Goal: Task Accomplishment & Management: Use online tool/utility

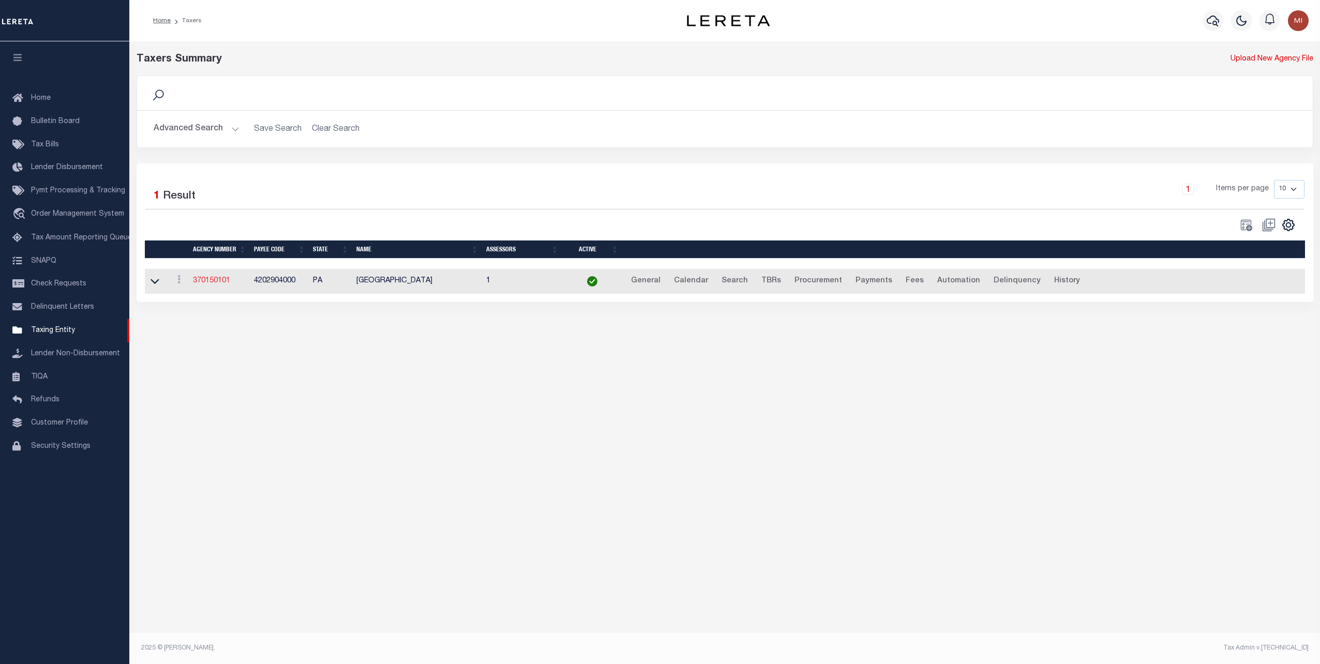
click at [204, 279] on link "370150101" at bounding box center [211, 280] width 37 height 7
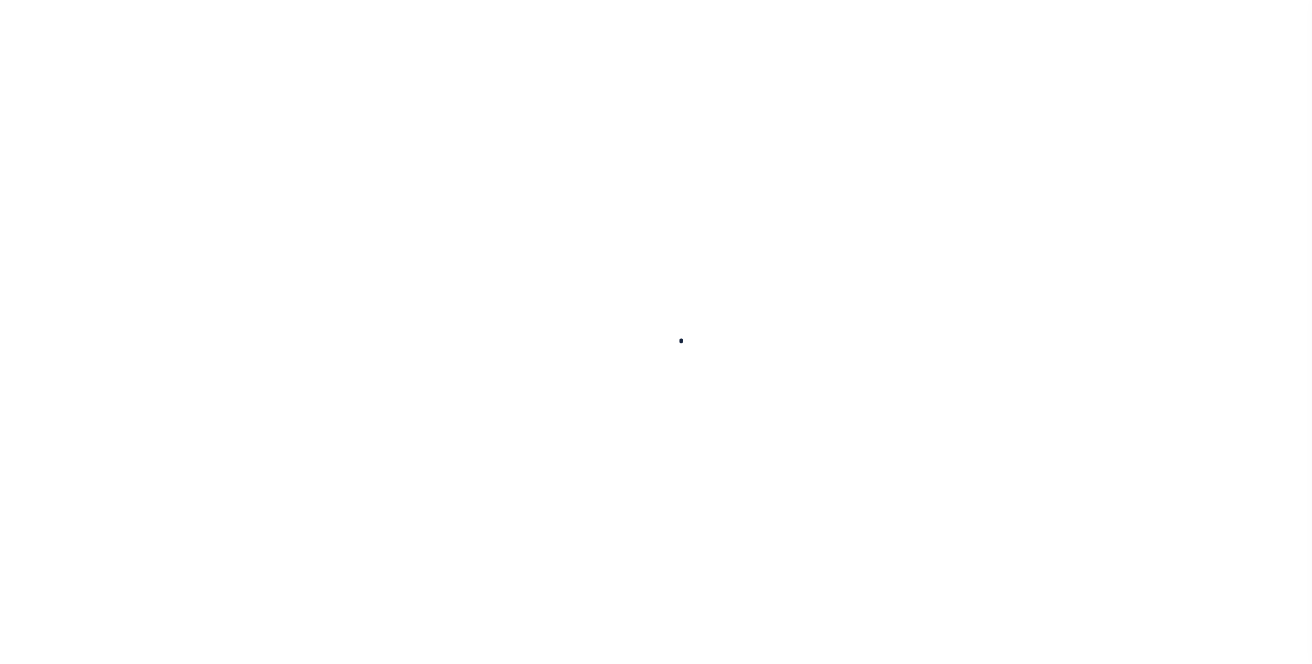
select select
checkbox input "false"
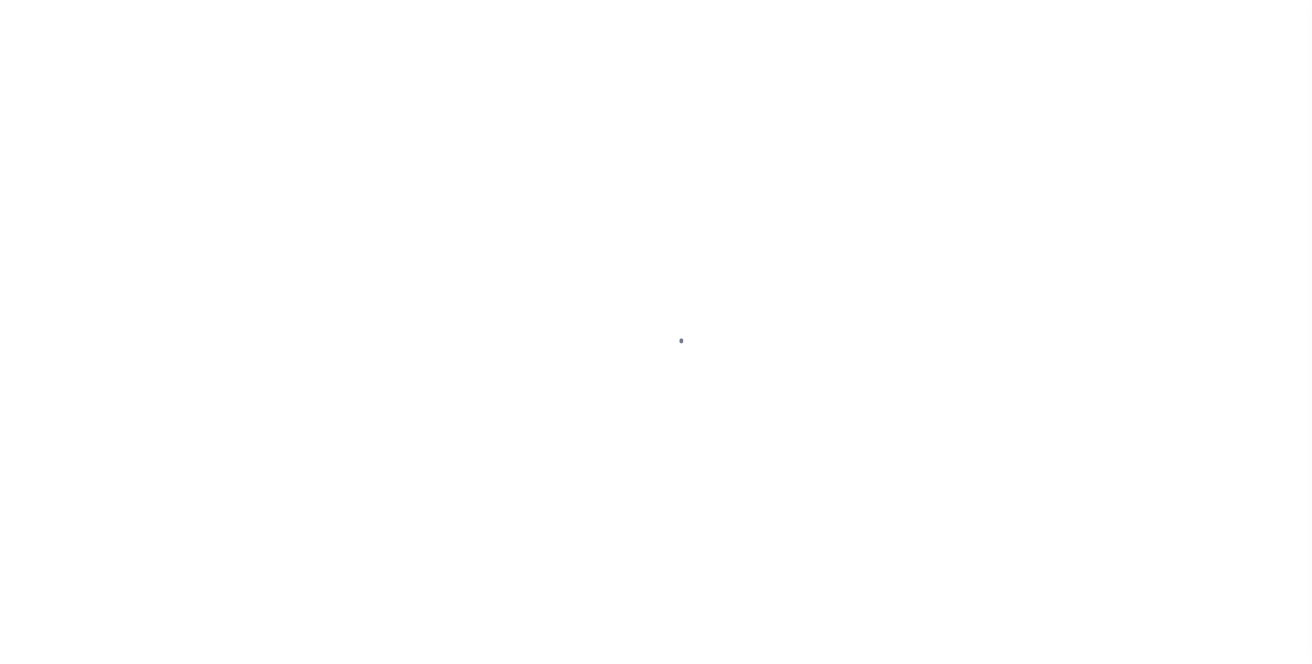
checkbox input "false"
type input "4202904000"
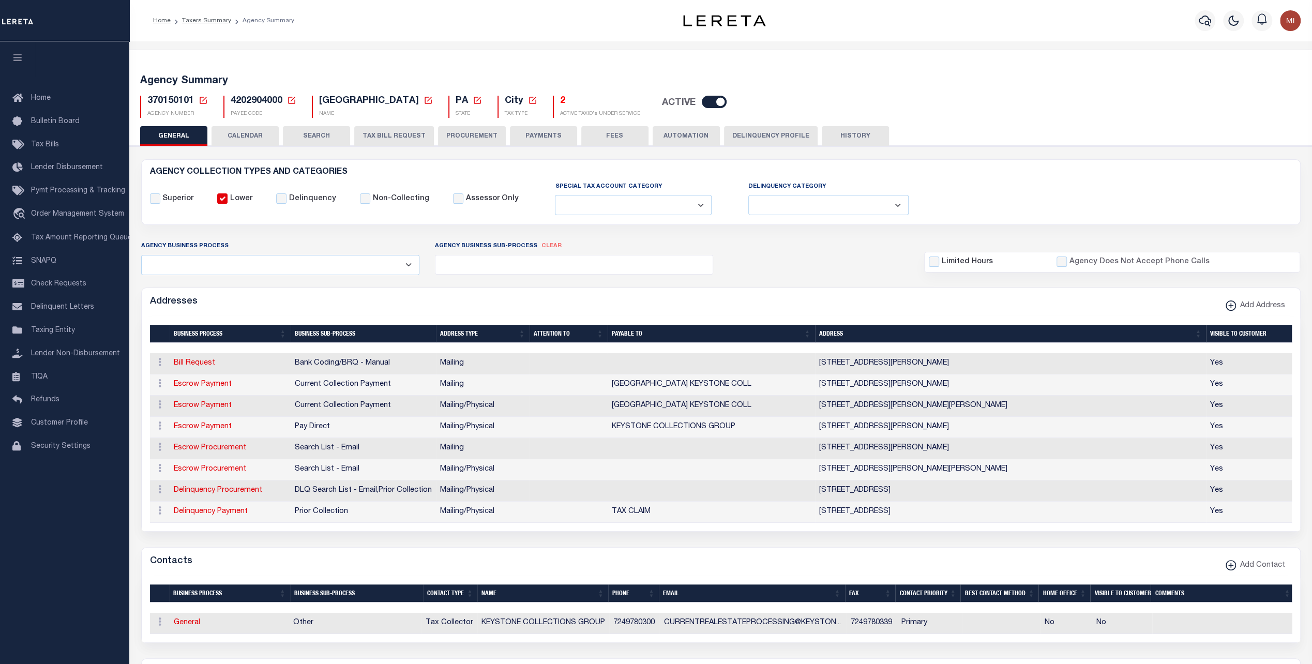
click at [549, 135] on button "PAYMENTS" at bounding box center [543, 136] width 67 height 20
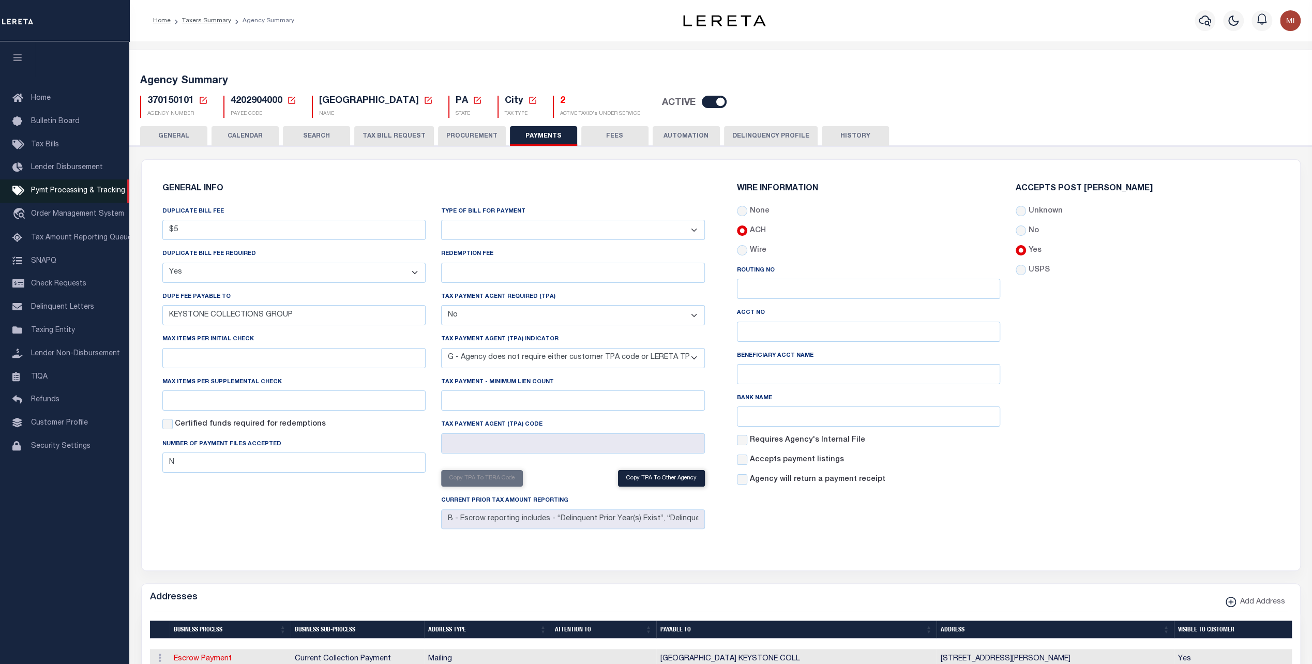
click at [74, 194] on span "Pymt Processing & Tracking" at bounding box center [78, 190] width 94 height 7
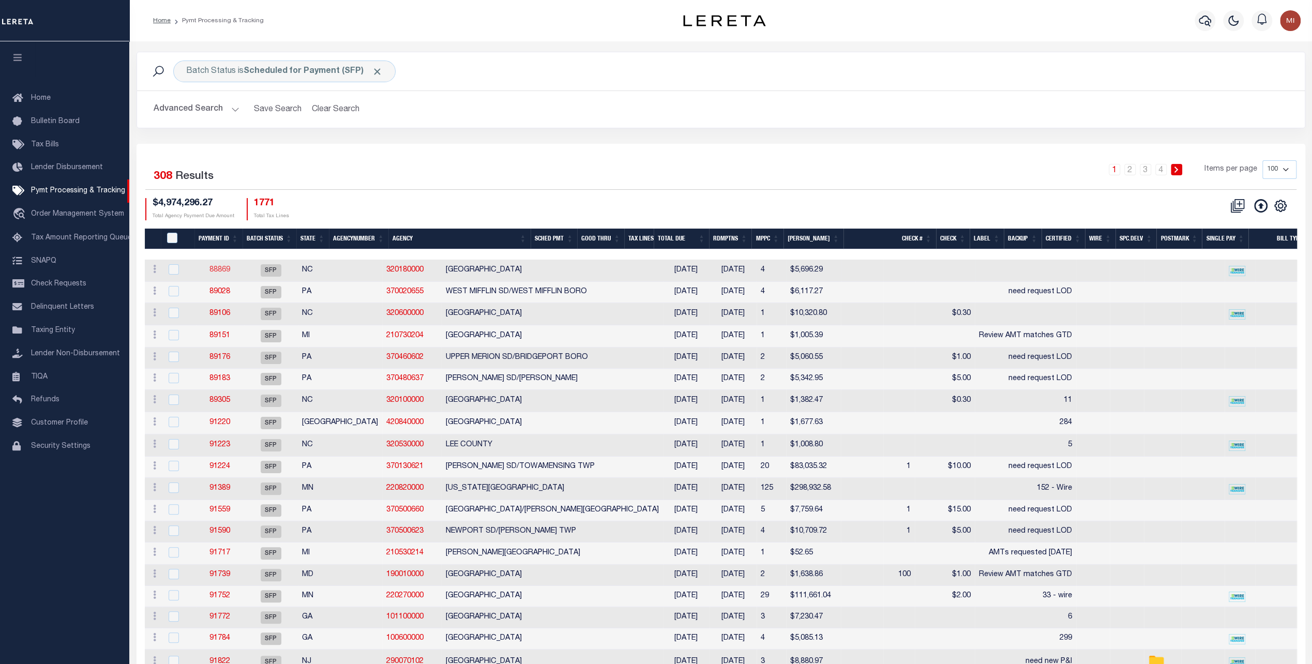
click at [220, 267] on link "88869" at bounding box center [219, 269] width 21 height 7
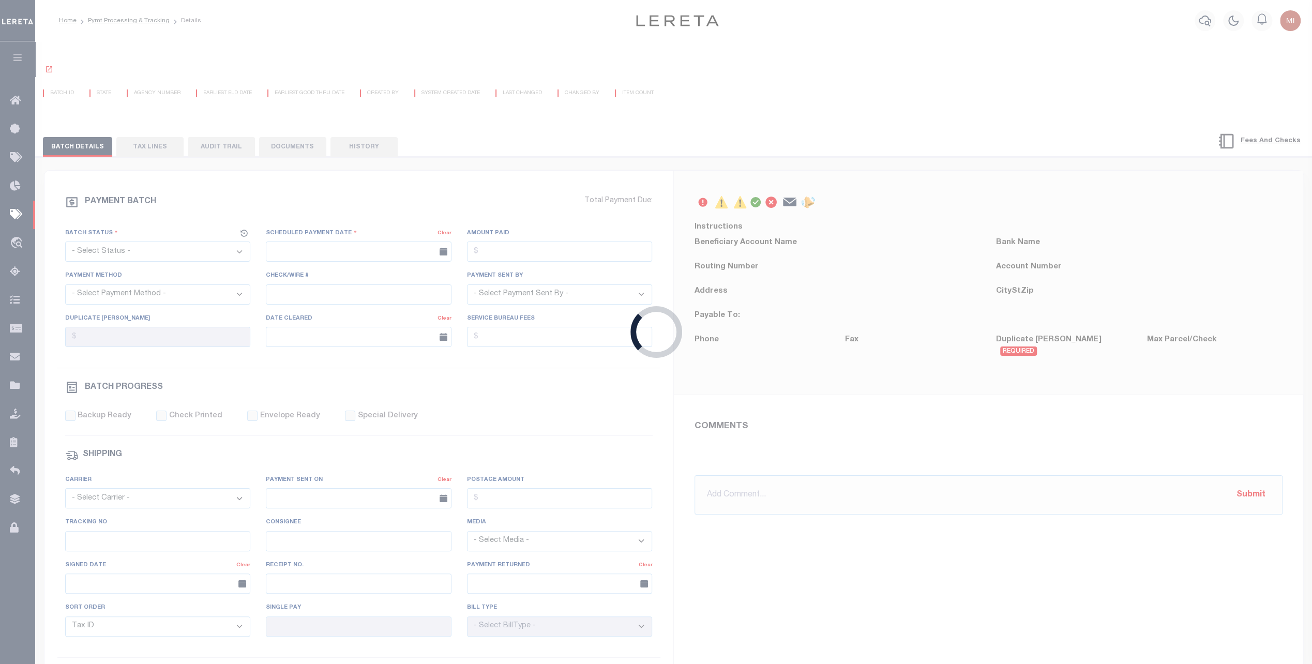
select select "SFP"
type input "12/23/2025"
type input "Audria"
type input "N"
radio input "true"
